Goal: Information Seeking & Learning: Learn about a topic

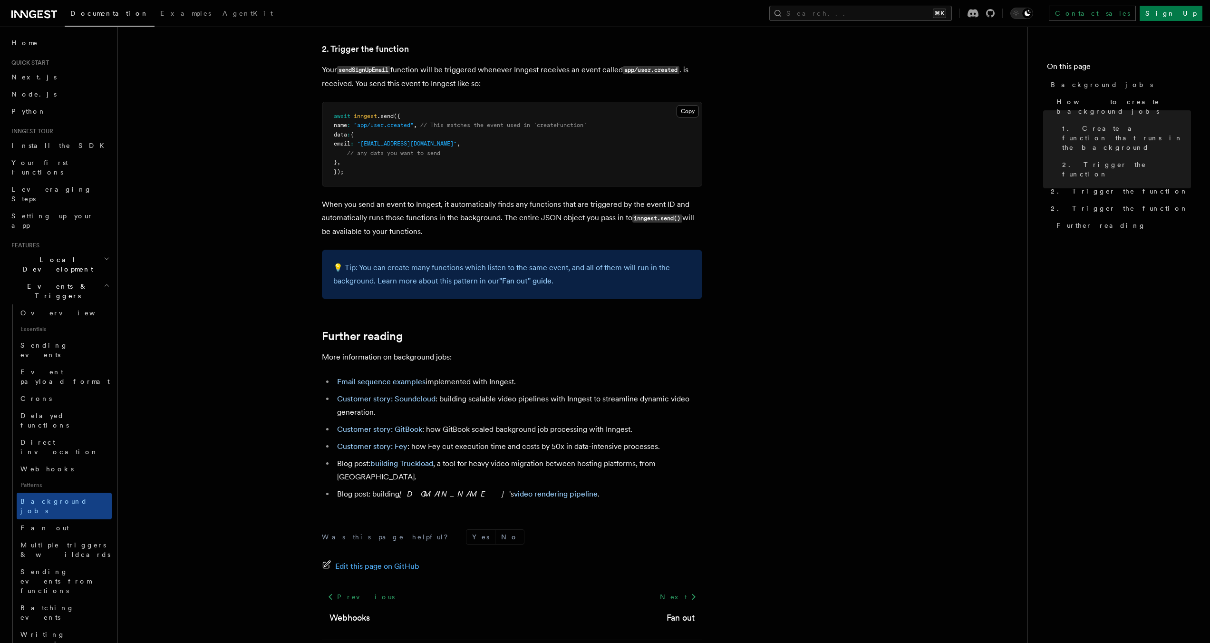
scroll to position [610, 0]
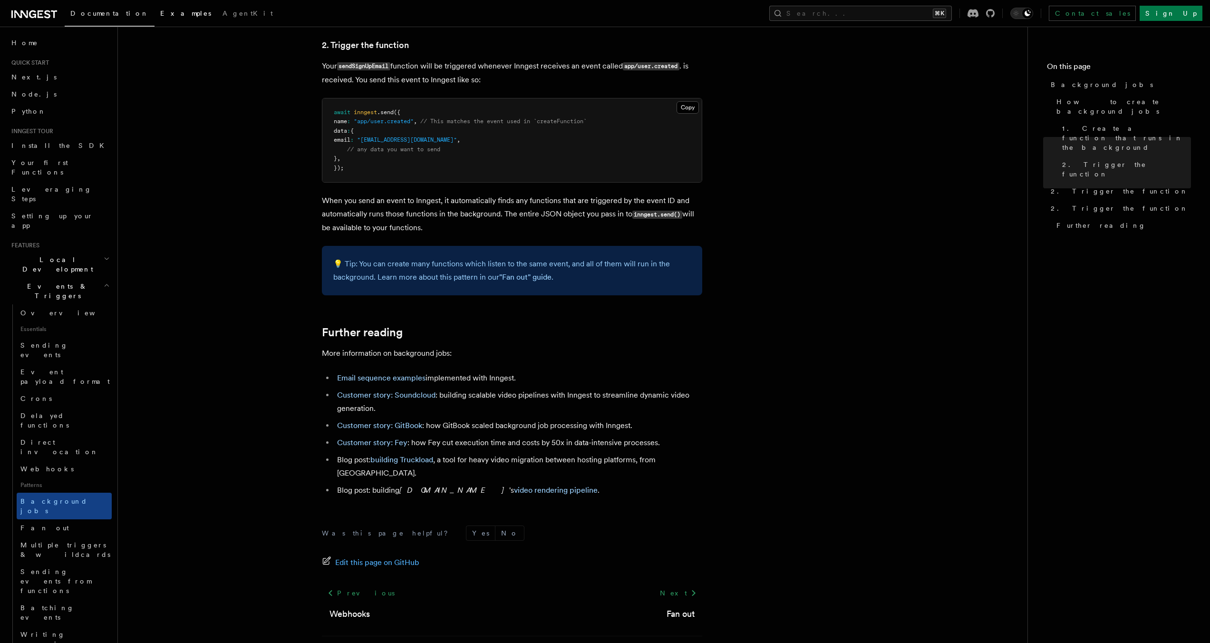
click at [160, 11] on span "Examples" at bounding box center [185, 14] width 51 height 8
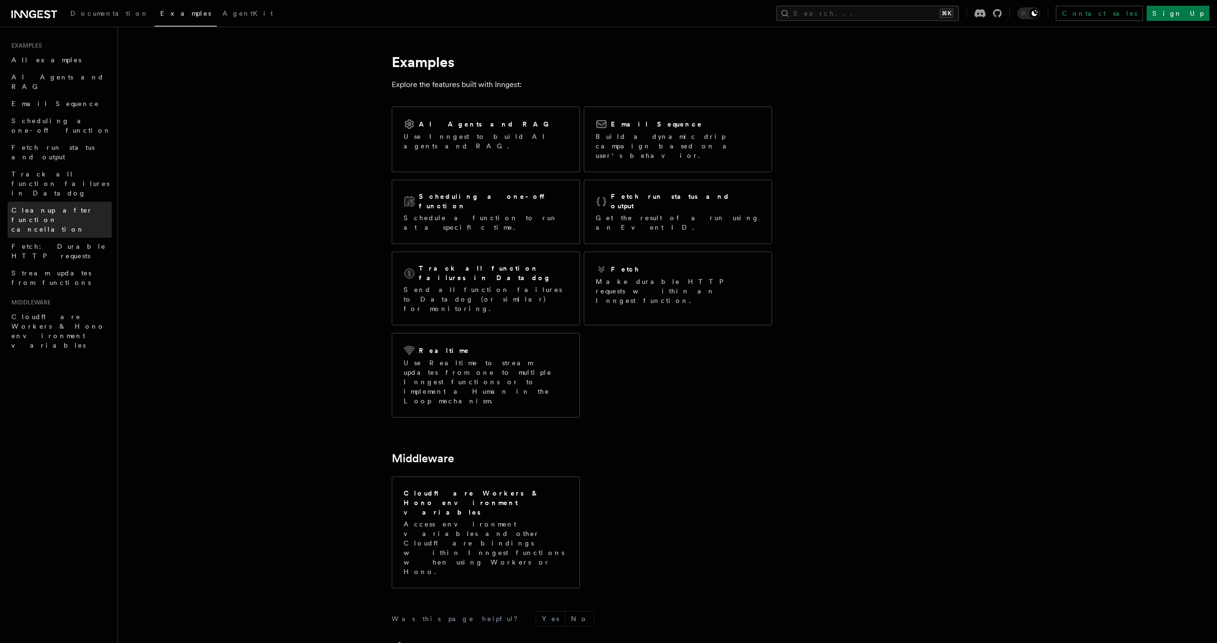
click at [77, 205] on span "Cleanup after function cancellation" at bounding box center [61, 219] width 100 height 29
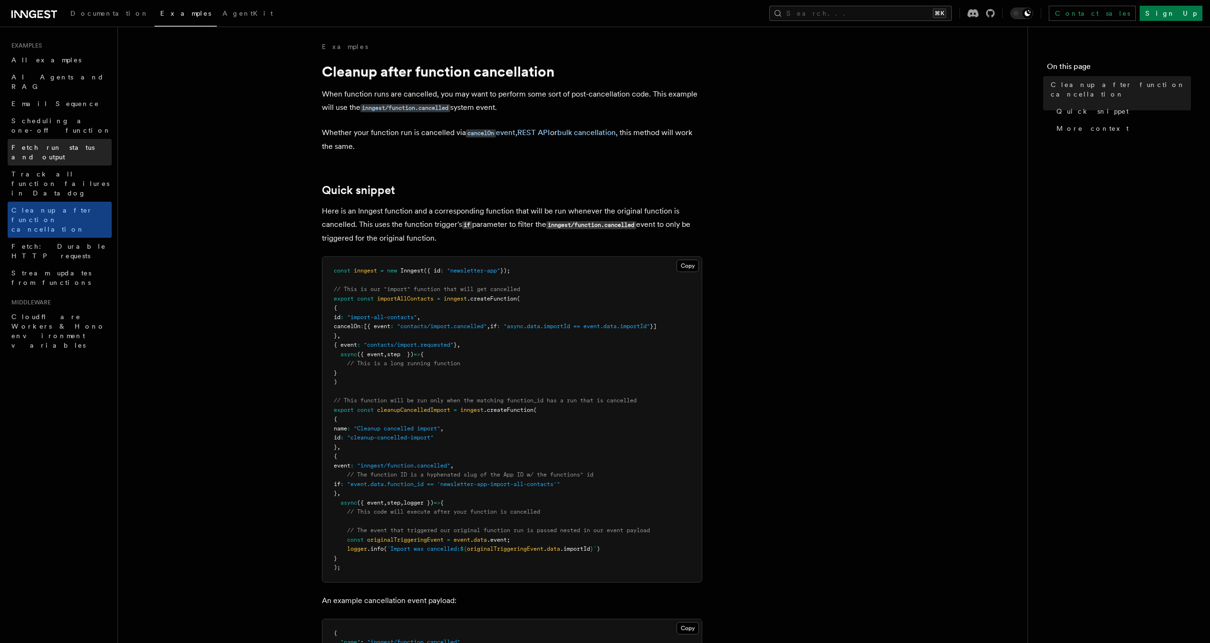
click at [79, 139] on link "Fetch run status and output" at bounding box center [60, 152] width 104 height 27
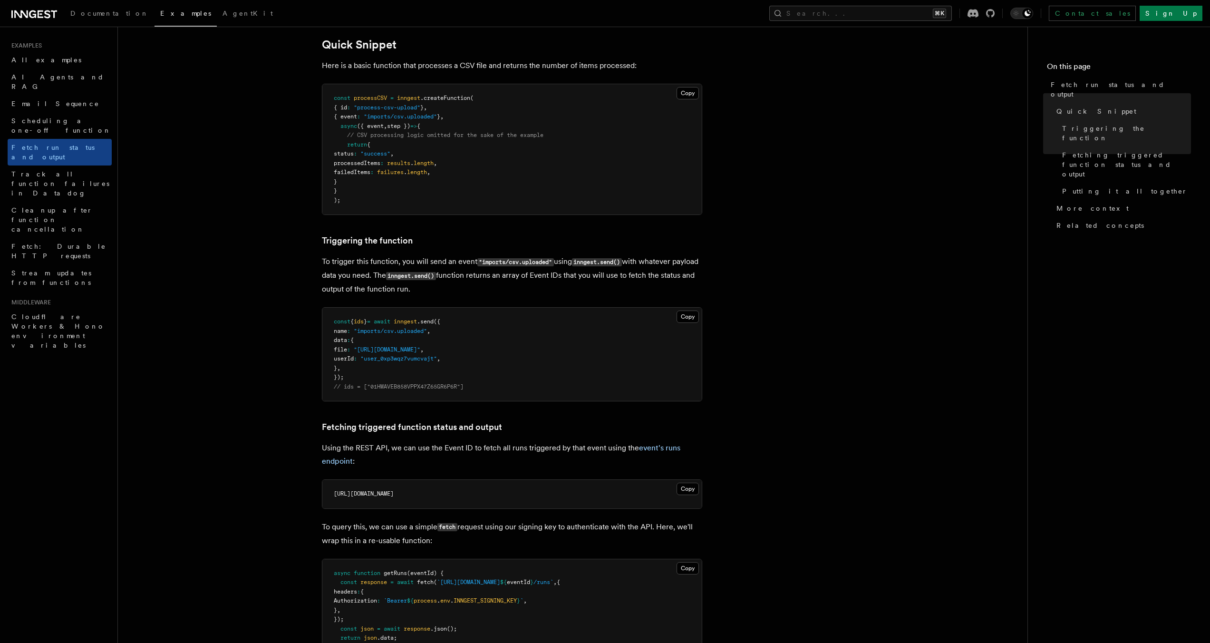
scroll to position [198, 0]
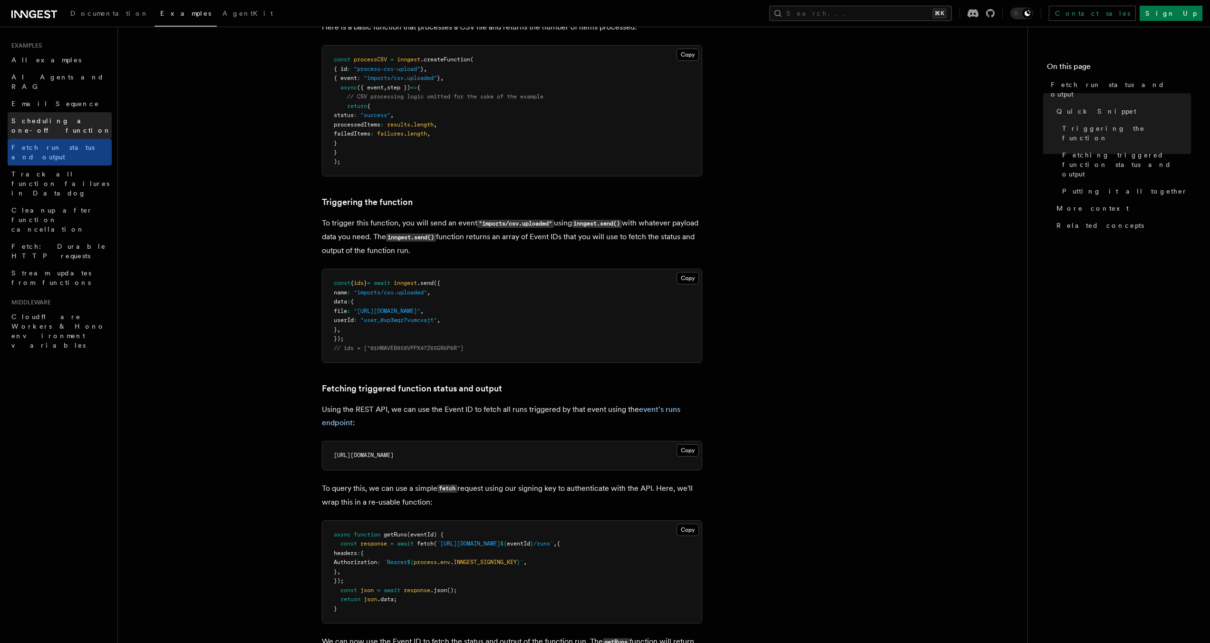
click at [89, 117] on span "Scheduling a one-off function" at bounding box center [61, 125] width 100 height 17
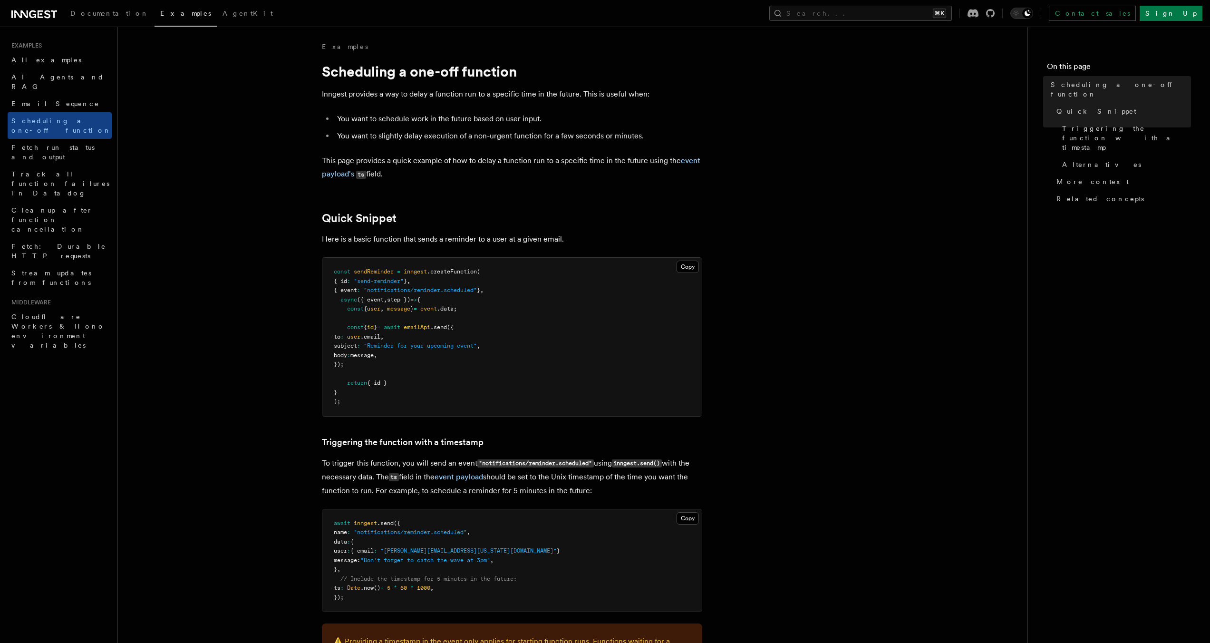
scroll to position [160, 0]
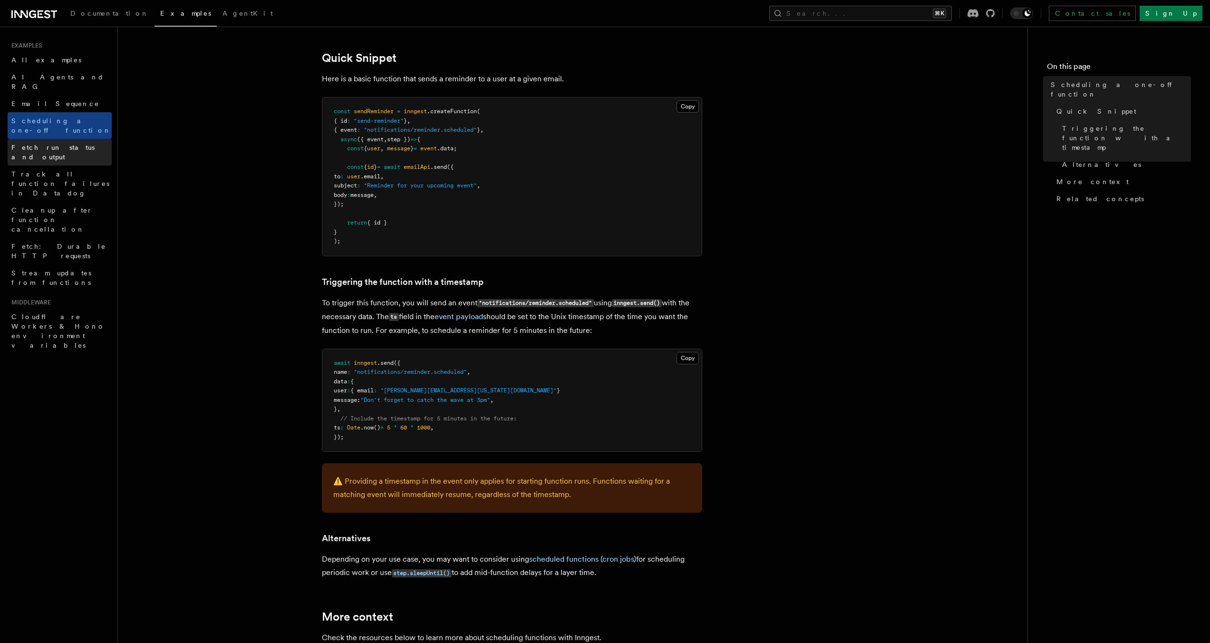
click at [105, 139] on link "Fetch run status and output" at bounding box center [60, 152] width 104 height 27
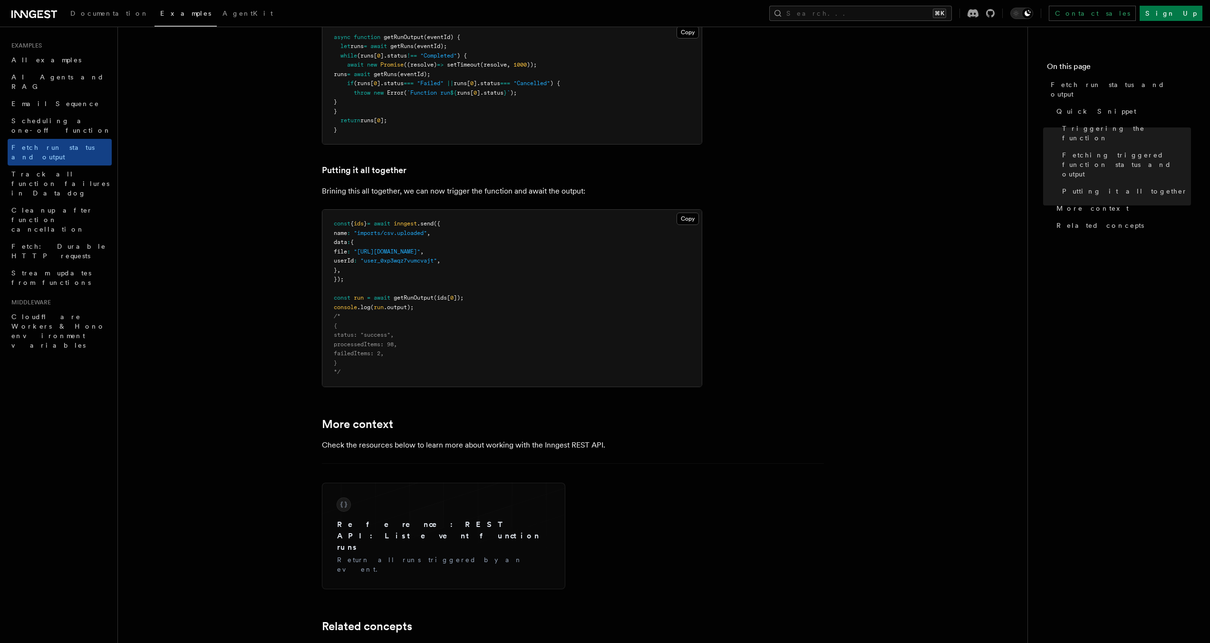
scroll to position [1198, 0]
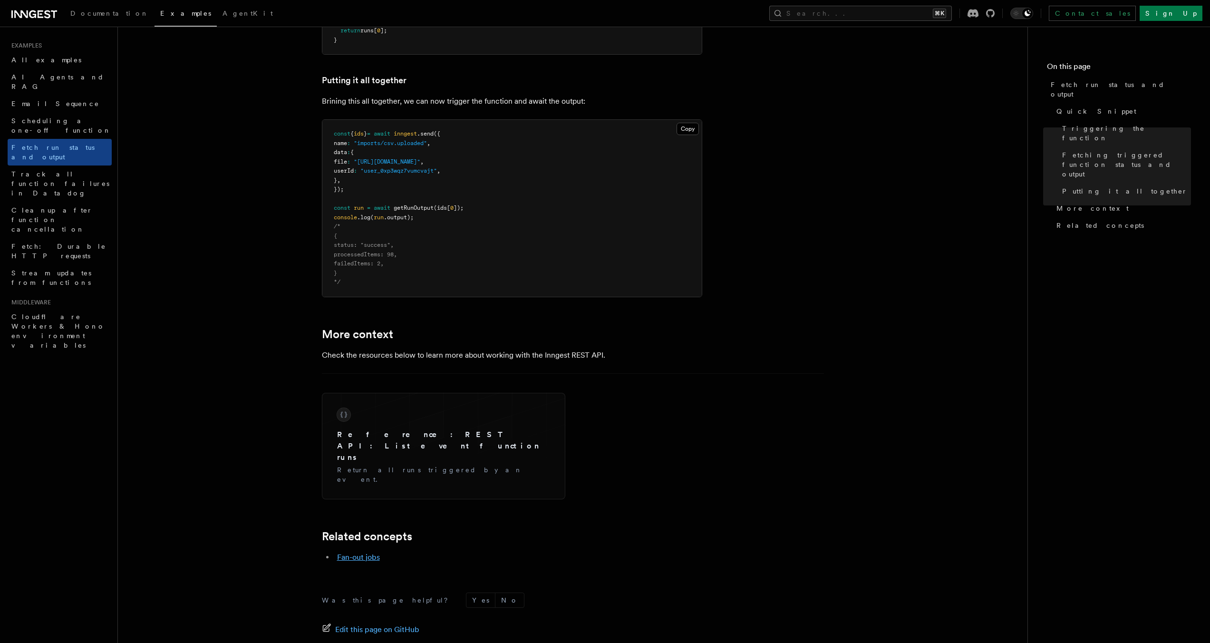
click at [363, 552] on link "Fan-out jobs" at bounding box center [358, 556] width 43 height 9
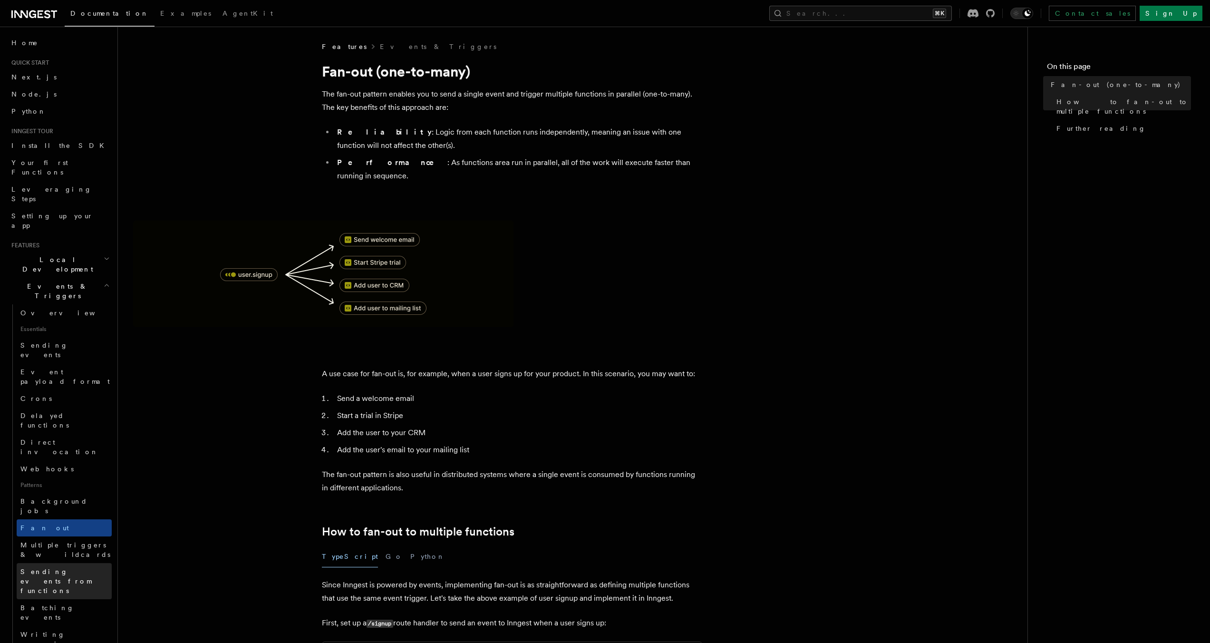
click at [83, 567] on span "Sending events from functions" at bounding box center [65, 581] width 91 height 29
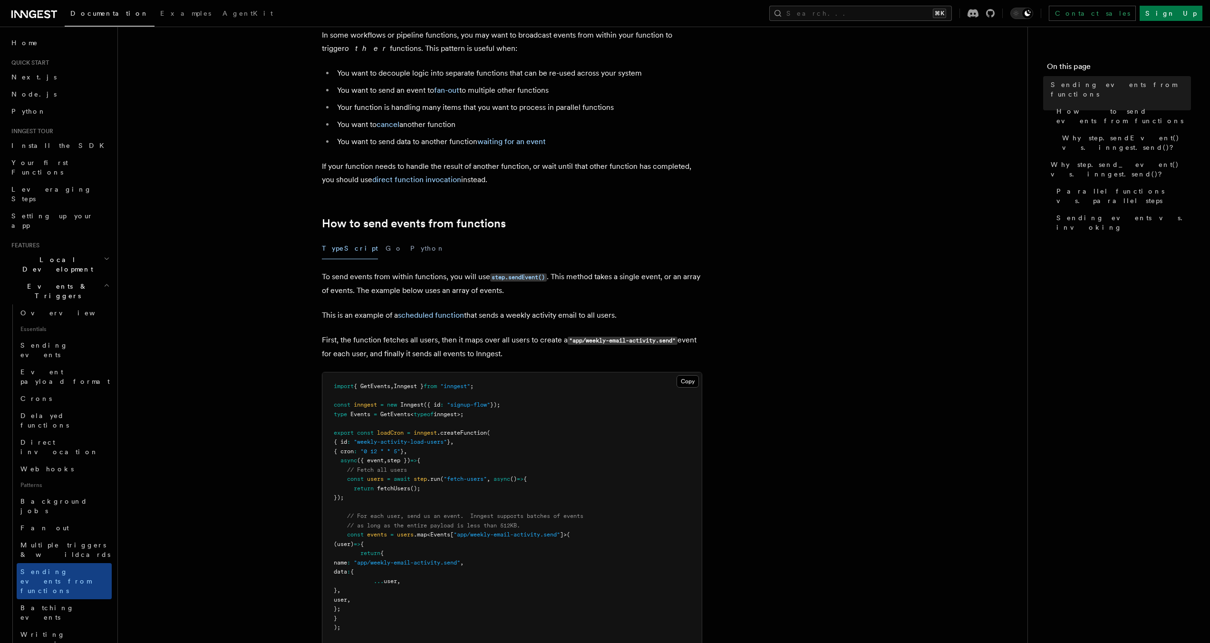
scroll to position [114, 0]
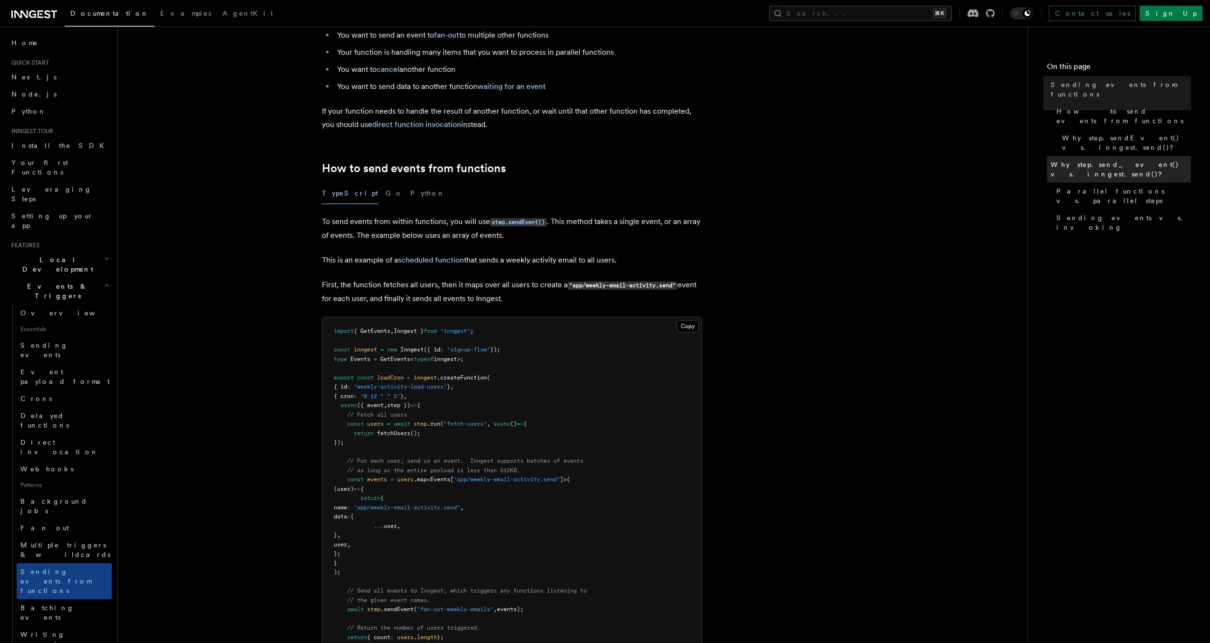
click at [1120, 160] on span "Why step.send_event() vs. inngest.send()?" at bounding box center [1120, 169] width 140 height 19
click at [1096, 160] on span "Why step.send_event() vs. inngest.send()?" at bounding box center [1120, 169] width 140 height 19
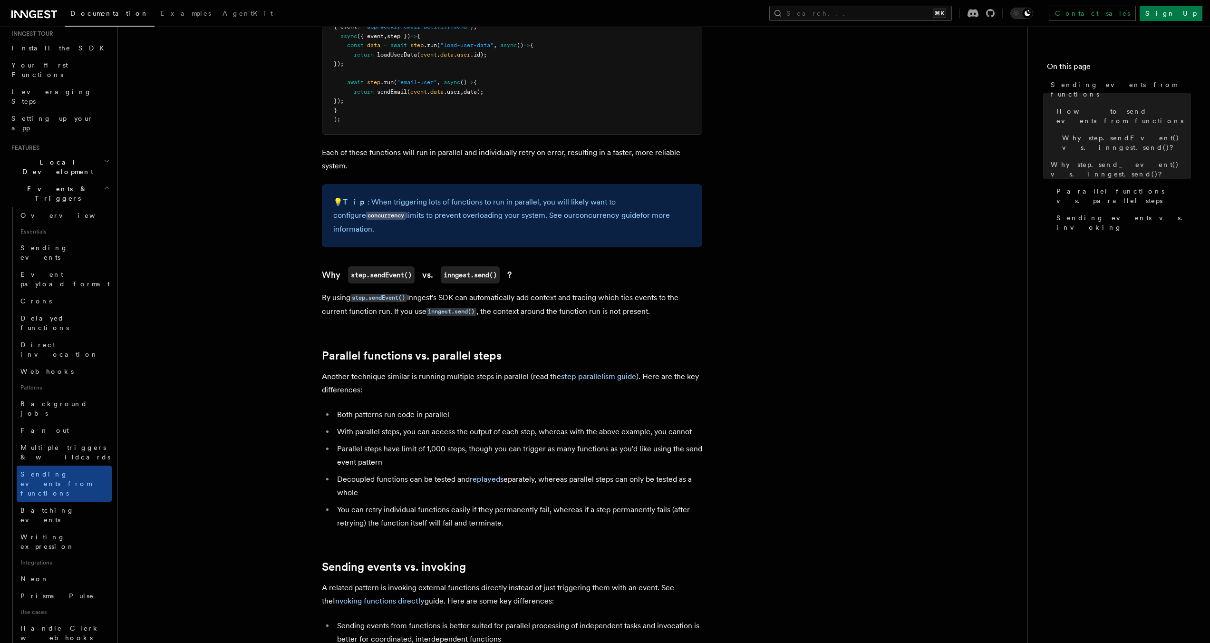
scroll to position [150, 0]
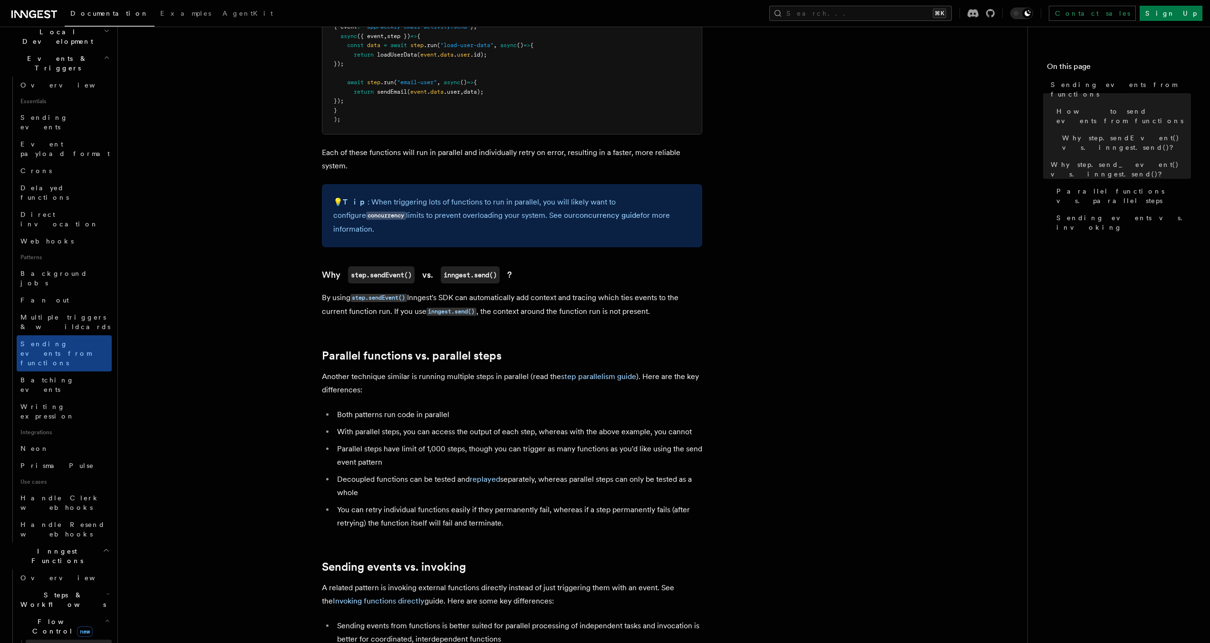
scroll to position [277, 0]
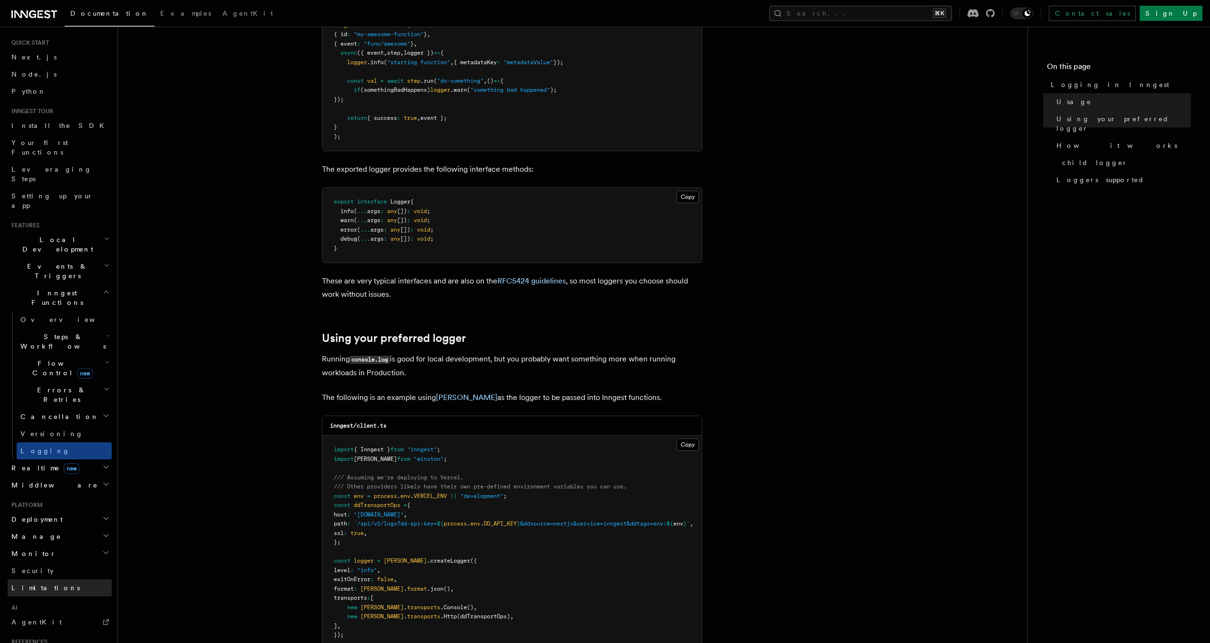
scroll to position [14, 0]
click at [75, 264] on h2 "Events & Triggers" at bounding box center [60, 277] width 104 height 27
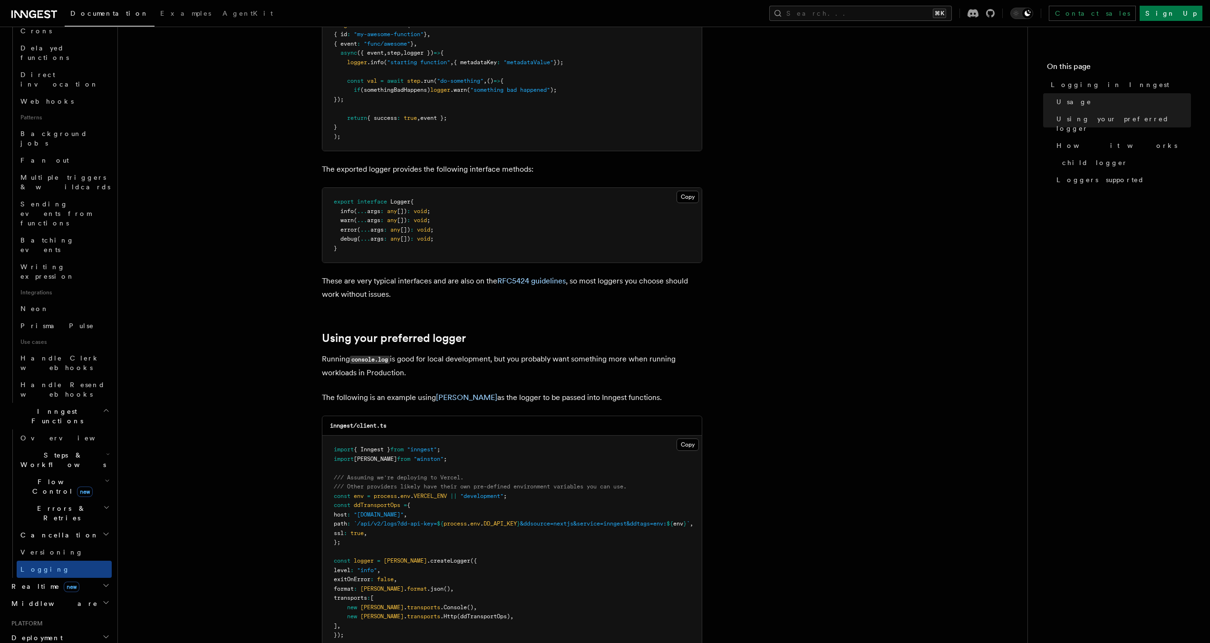
scroll to position [489, 0]
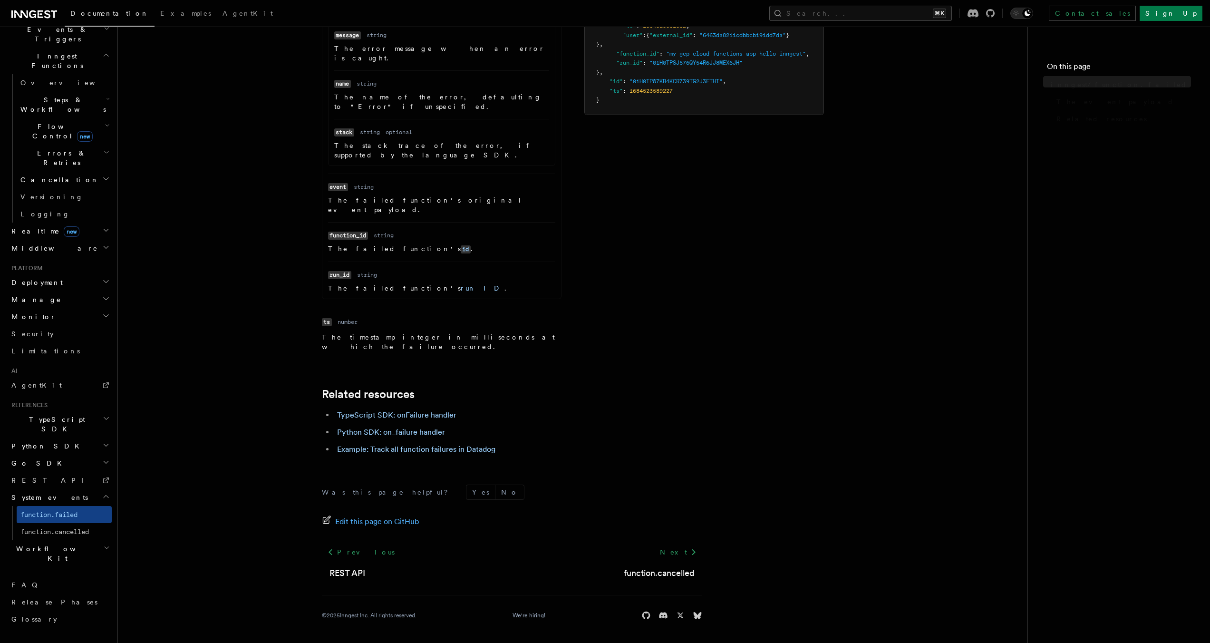
scroll to position [152, 0]
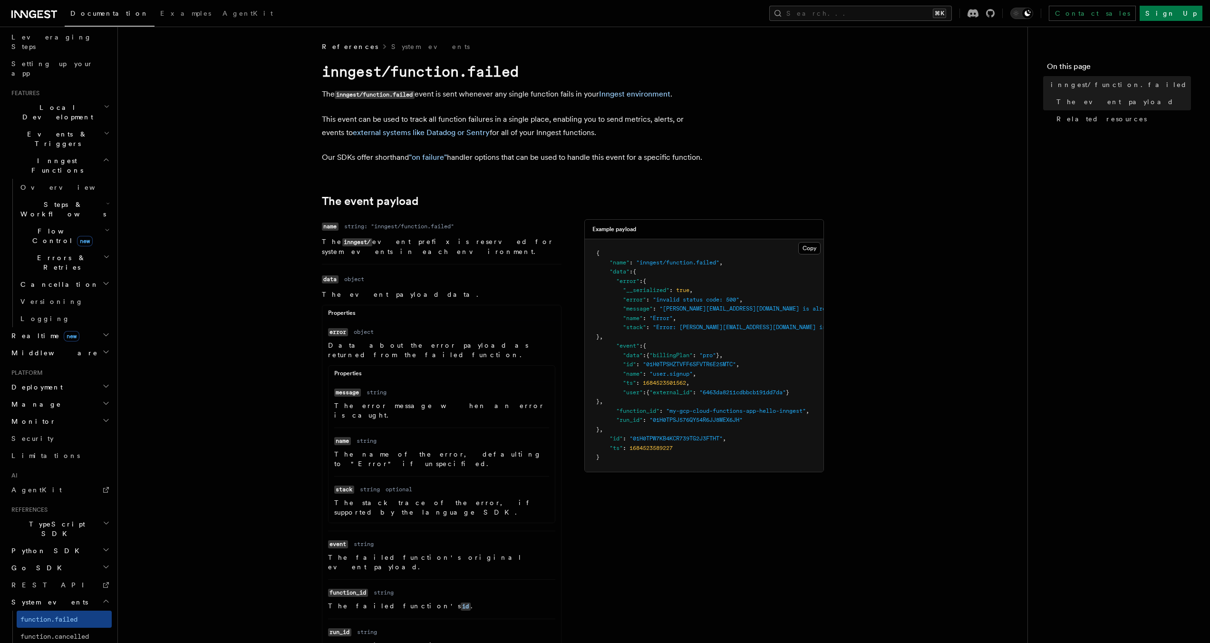
click at [65, 515] on h2 "TypeScript SDK" at bounding box center [60, 528] width 104 height 27
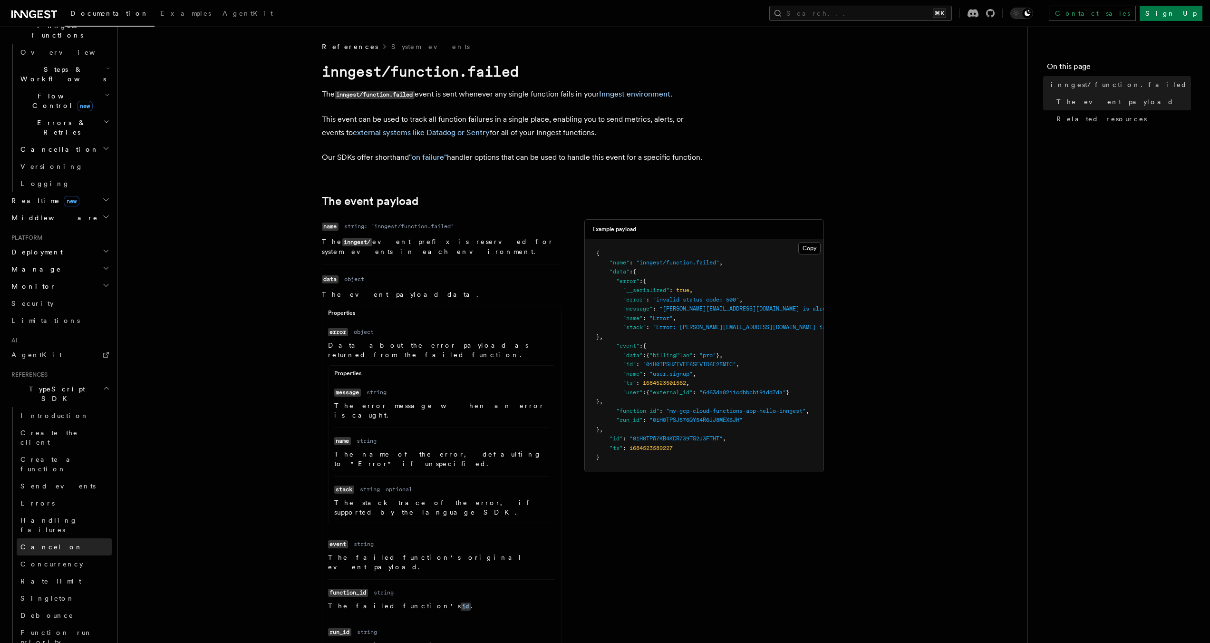
scroll to position [319, 0]
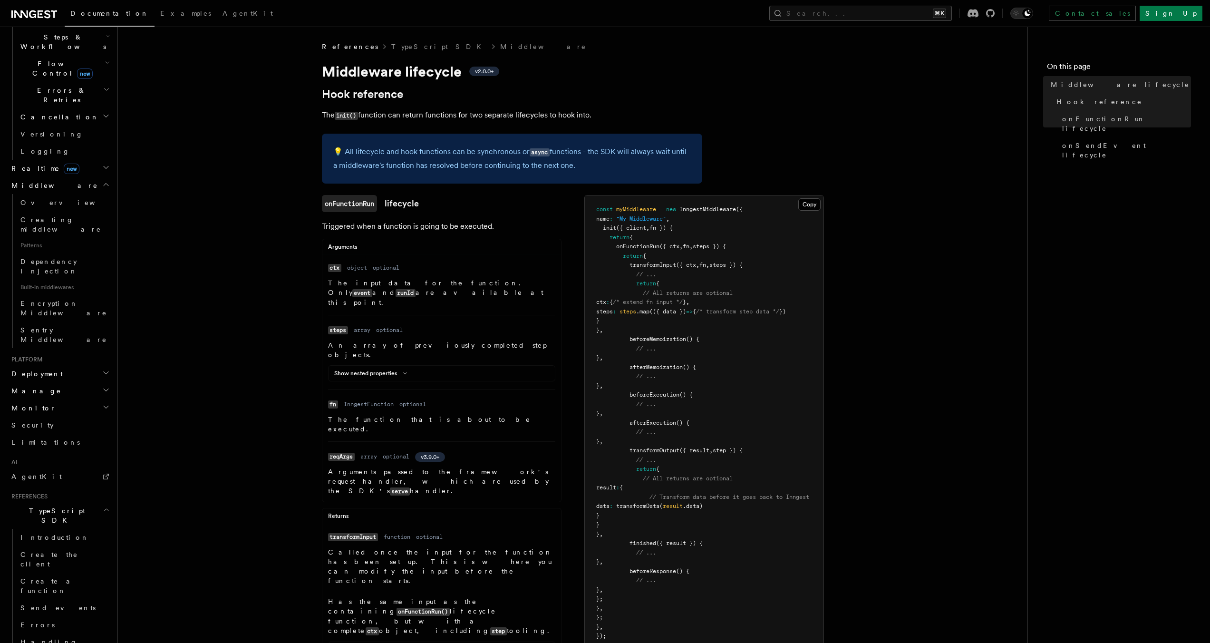
scroll to position [506, 0]
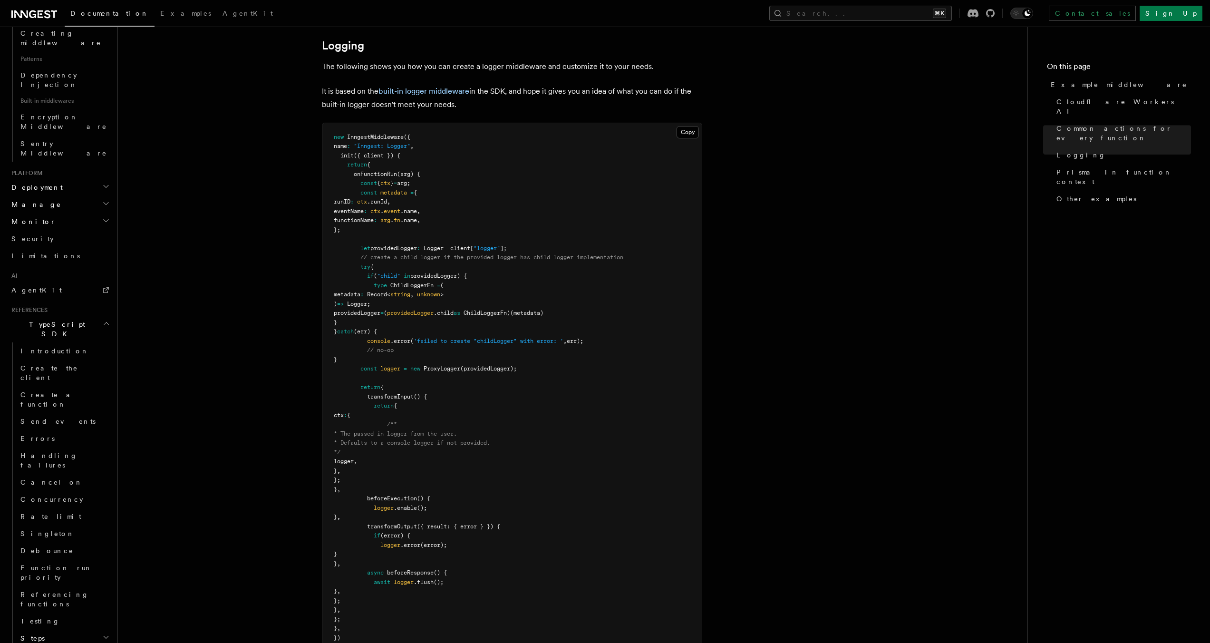
scroll to position [1792, 0]
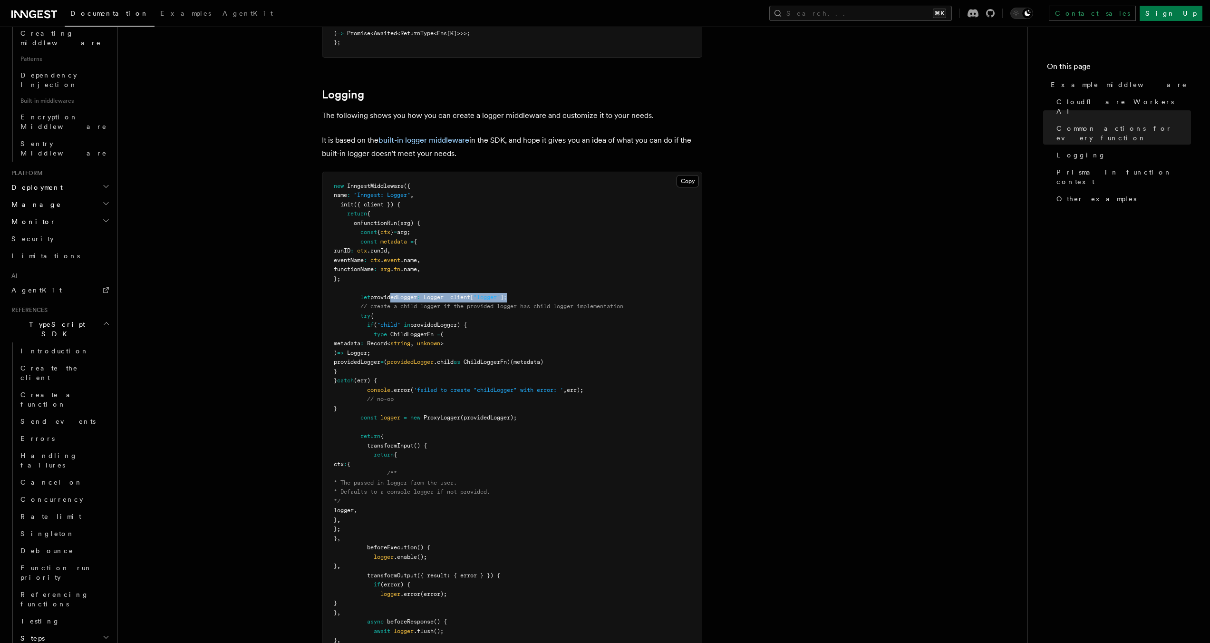
drag, startPoint x: 540, startPoint y: 296, endPoint x: 393, endPoint y: 293, distance: 147.8
click at [393, 293] on pre "new InngestMiddleware ({ name : "Inngest: Logger" , init ({ client }) { return …" at bounding box center [511, 436] width 379 height 529
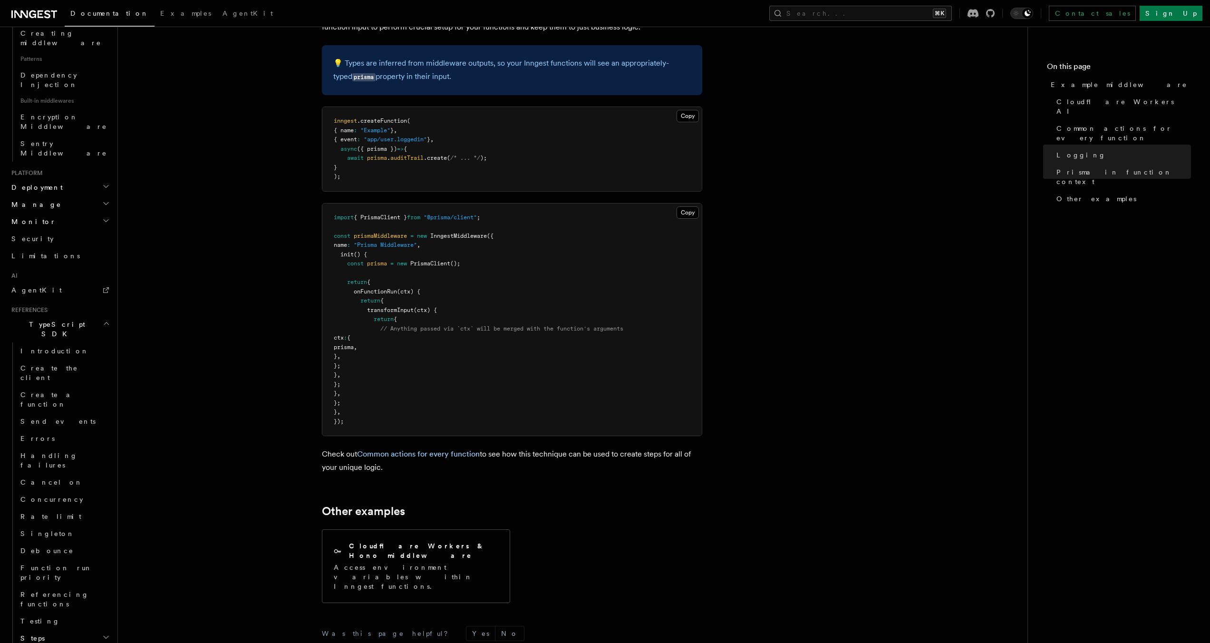
scroll to position [2720, 0]
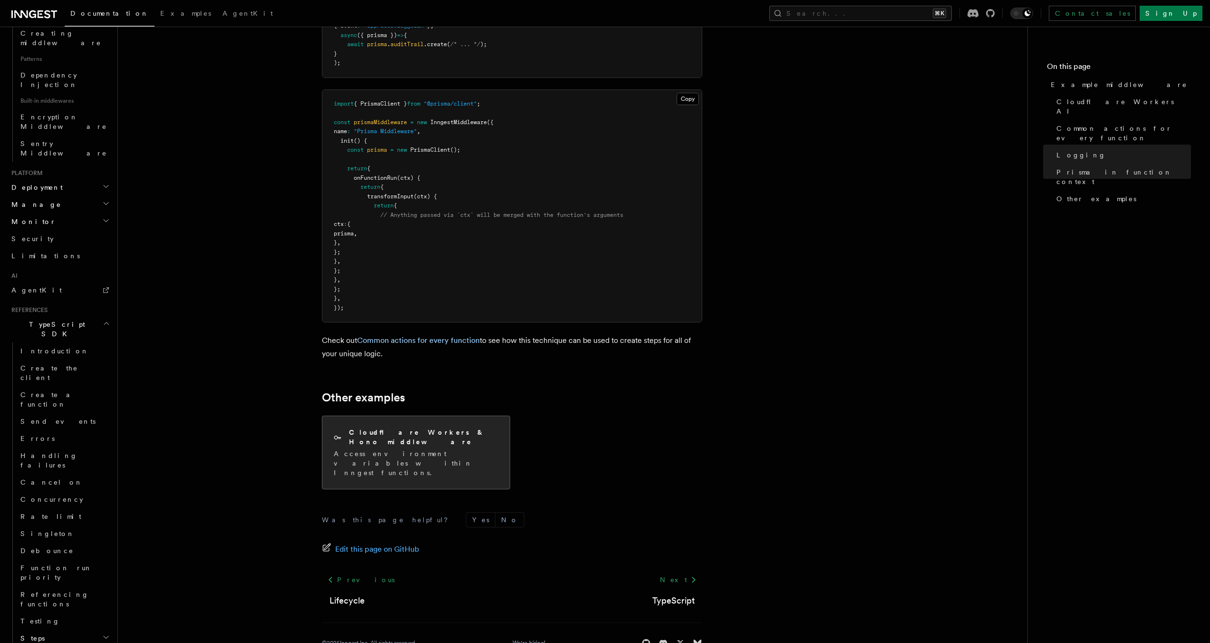
click at [442, 449] on p "Access environment variables within Inngest functions." at bounding box center [416, 463] width 164 height 29
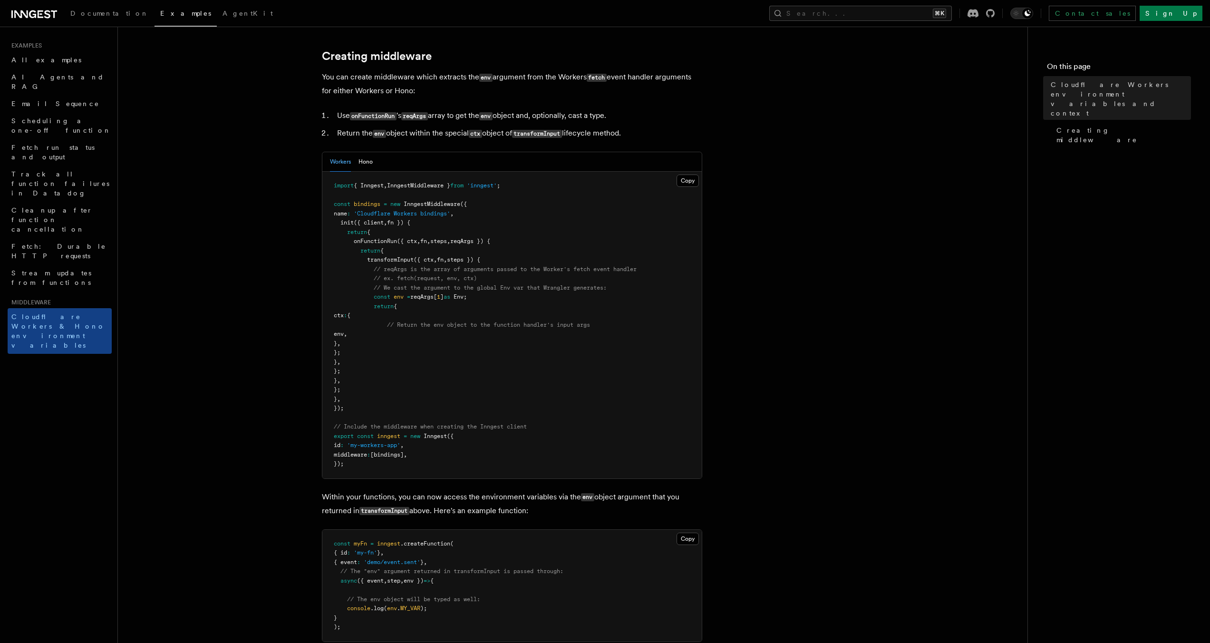
scroll to position [317, 0]
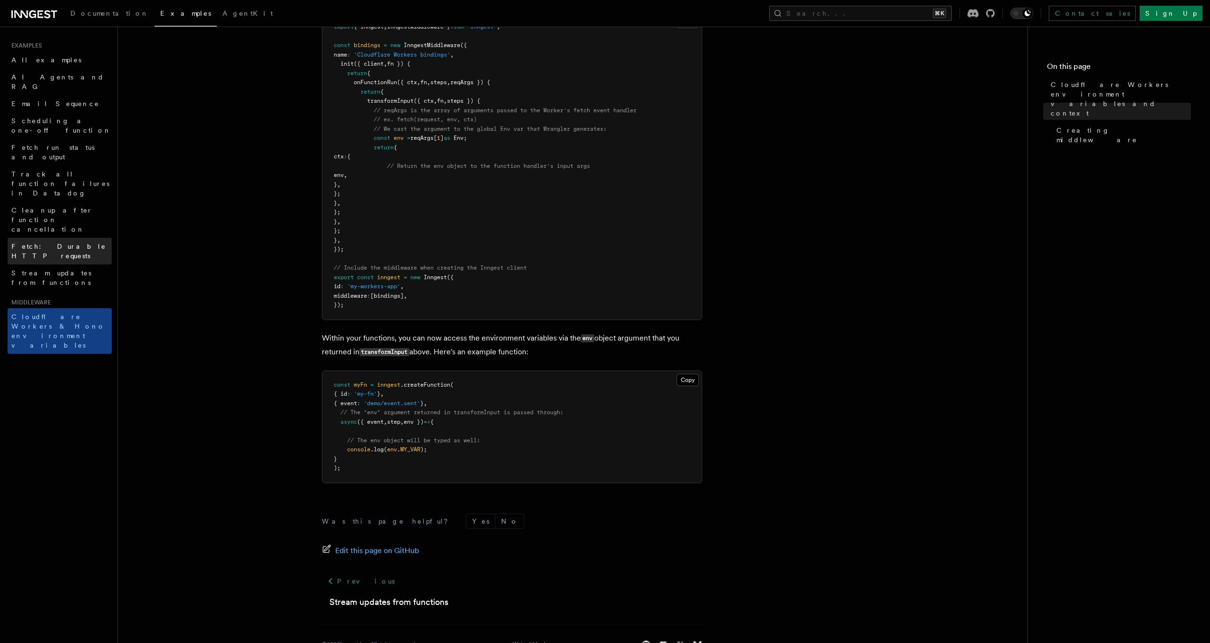
click at [97, 241] on span "Fetch: Durable HTTP requests" at bounding box center [61, 250] width 100 height 19
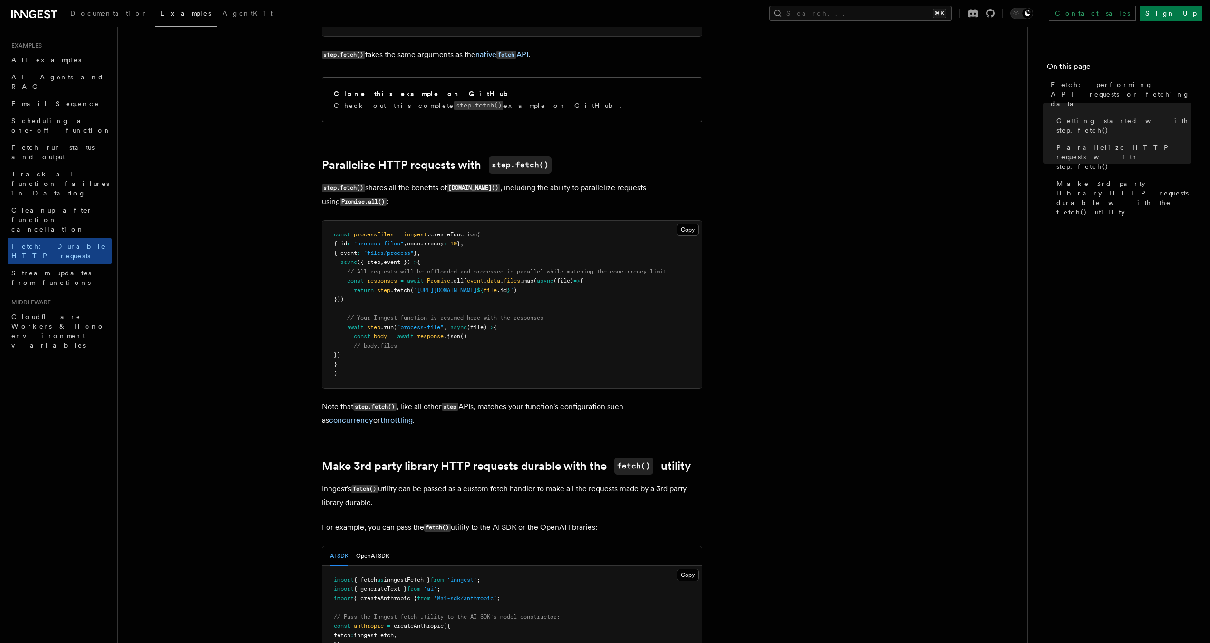
scroll to position [577, 0]
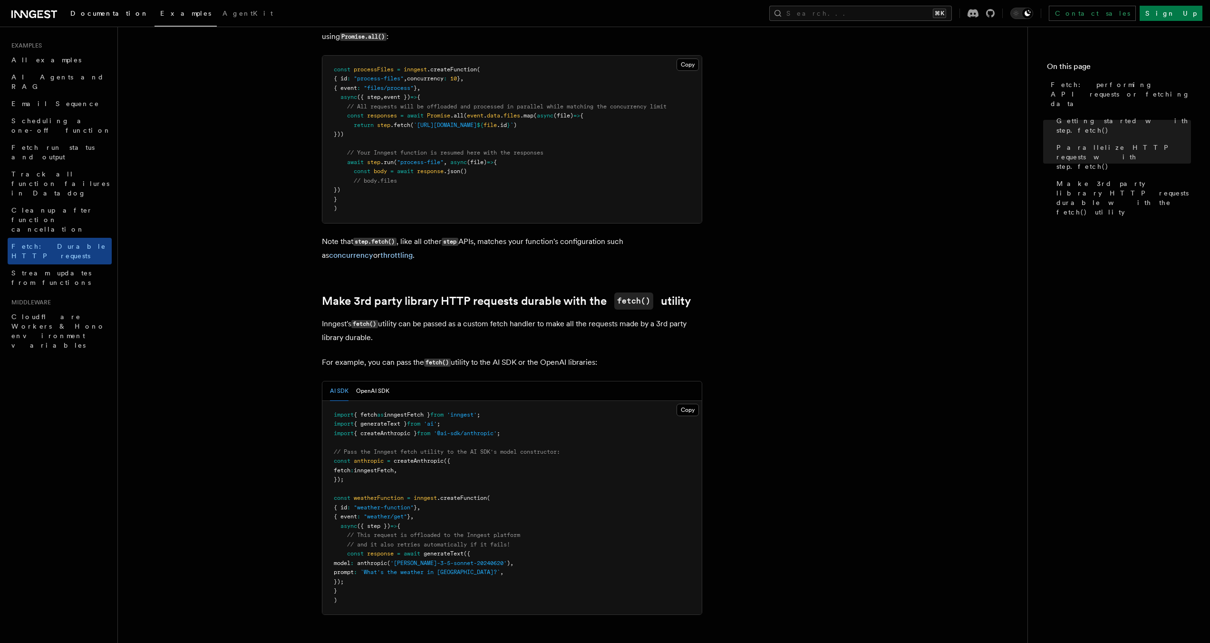
click at [85, 14] on span "Documentation" at bounding box center [109, 14] width 78 height 8
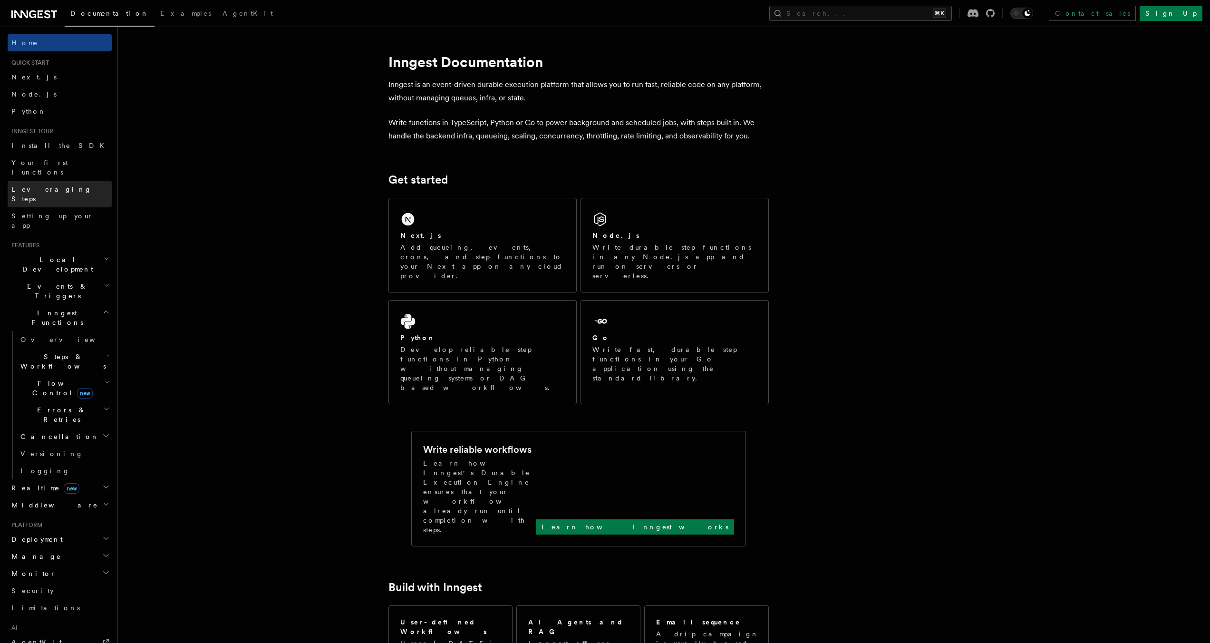
click at [98, 181] on link "Leveraging Steps" at bounding box center [60, 194] width 104 height 27
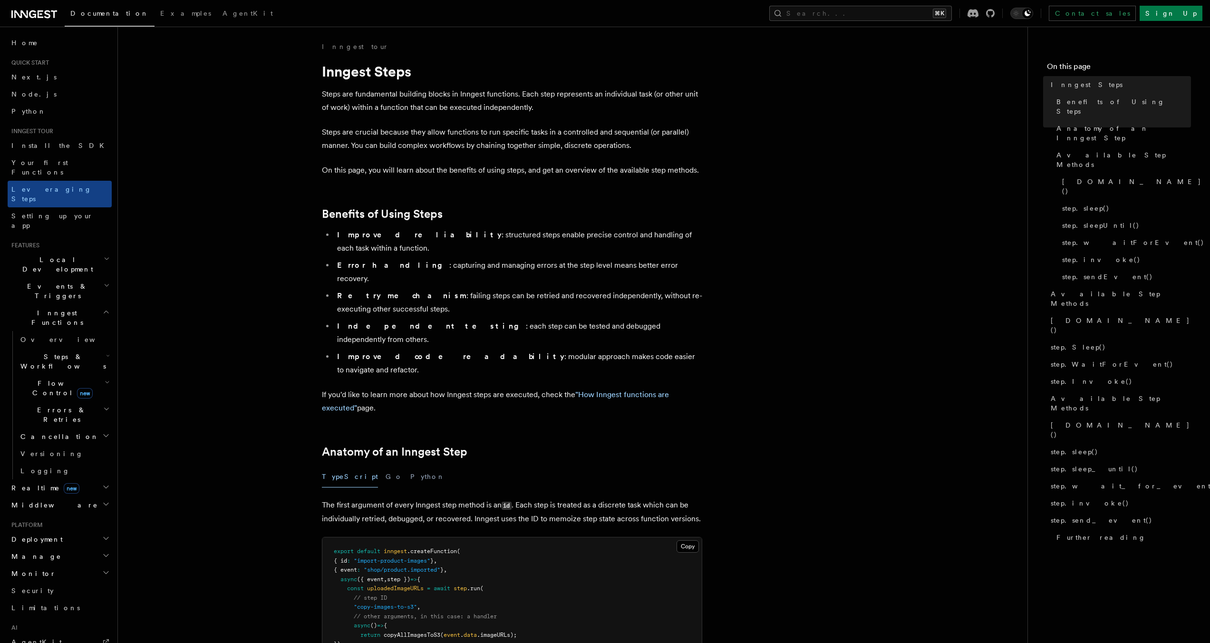
click at [76, 496] on h2 "Middleware" at bounding box center [60, 504] width 104 height 17
click at [53, 642] on span "Sentry Middleware" at bounding box center [63, 653] width 87 height 17
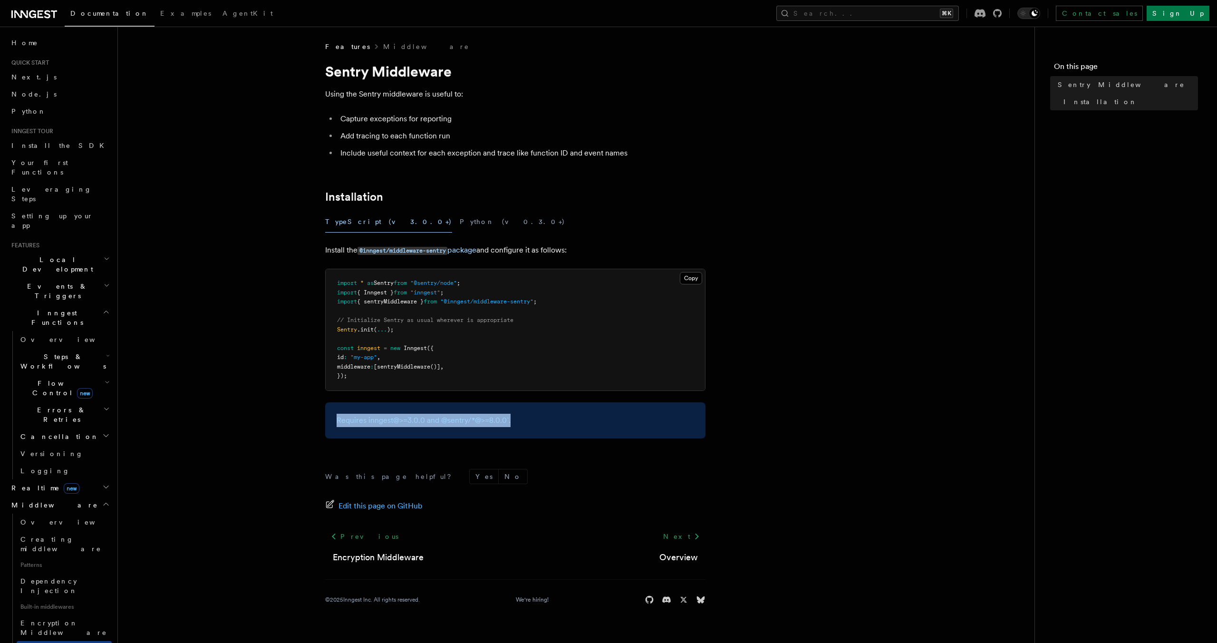
drag, startPoint x: 361, startPoint y: 412, endPoint x: 561, endPoint y: 416, distance: 200.6
click at [559, 416] on div "Requires inngest@>=3.0.0 and @sentry/*@>=8.0.0`." at bounding box center [515, 420] width 380 height 36
click at [562, 416] on p "Requires inngest@>=3.0.0 and @sentry/*@>=8.0.0`." at bounding box center [515, 419] width 357 height 13
click at [402, 252] on code "@inngest/middleware-sentry" at bounding box center [402, 251] width 90 height 8
